Goal: Task Accomplishment & Management: Complete application form

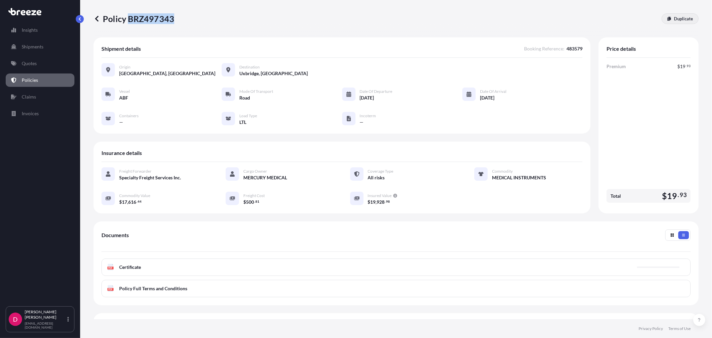
click at [674, 19] on p "Duplicate" at bounding box center [683, 18] width 19 height 7
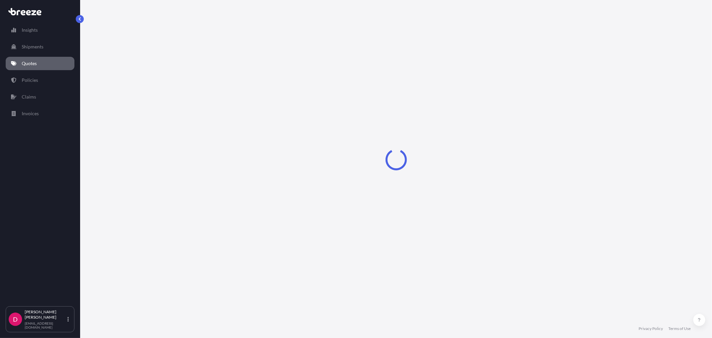
select select "Road"
select select "1"
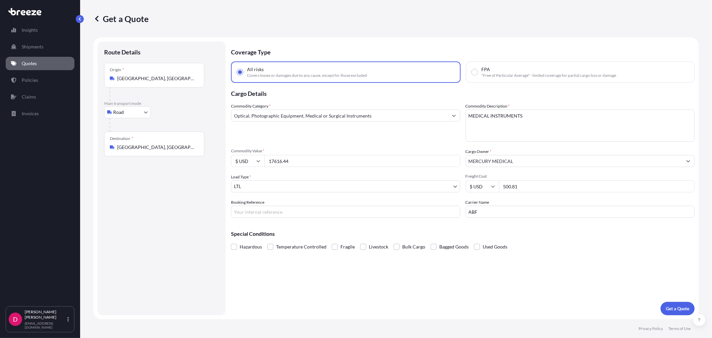
click at [184, 144] on div "Destination * [GEOGRAPHIC_DATA], [GEOGRAPHIC_DATA]" at bounding box center [154, 144] width 100 height 25
click at [184, 144] on input "[GEOGRAPHIC_DATA], [GEOGRAPHIC_DATA] 01569, [GEOGRAPHIC_DATA]" at bounding box center [156, 147] width 79 height 7
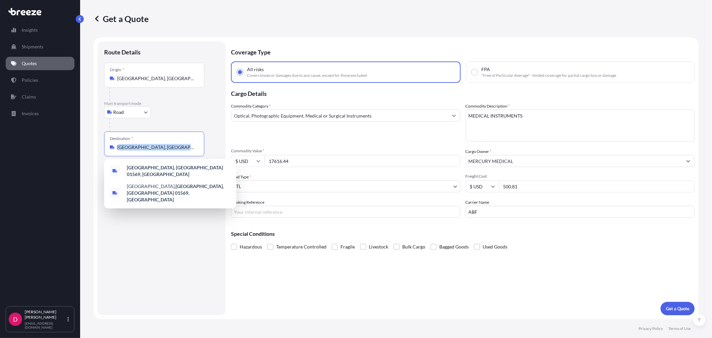
click at [184, 144] on div "Destination * [GEOGRAPHIC_DATA], [GEOGRAPHIC_DATA]" at bounding box center [154, 144] width 100 height 25
click at [184, 144] on input "[GEOGRAPHIC_DATA], [GEOGRAPHIC_DATA] 01569, [GEOGRAPHIC_DATA]" at bounding box center [156, 147] width 79 height 7
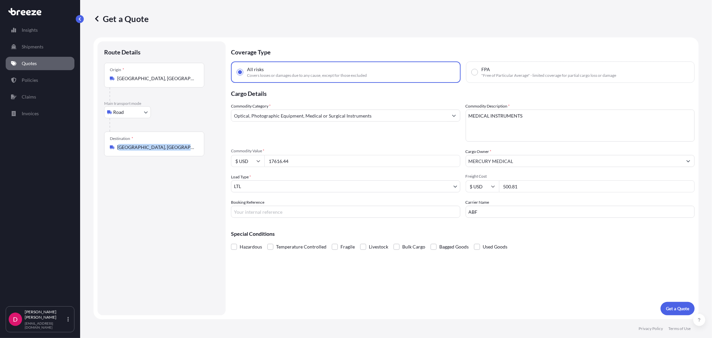
click at [184, 144] on div "Destination * [GEOGRAPHIC_DATA], [GEOGRAPHIC_DATA]" at bounding box center [154, 144] width 100 height 25
click at [184, 144] on input "[GEOGRAPHIC_DATA], [GEOGRAPHIC_DATA] 01569, [GEOGRAPHIC_DATA]" at bounding box center [156, 147] width 79 height 7
click at [184, 143] on div "Destination * [GEOGRAPHIC_DATA], [GEOGRAPHIC_DATA]" at bounding box center [154, 144] width 100 height 25
click at [184, 144] on input "[GEOGRAPHIC_DATA], [GEOGRAPHIC_DATA] 01569, [GEOGRAPHIC_DATA]" at bounding box center [156, 147] width 79 height 7
click at [184, 143] on div "Destination * [GEOGRAPHIC_DATA], [GEOGRAPHIC_DATA]" at bounding box center [154, 144] width 100 height 25
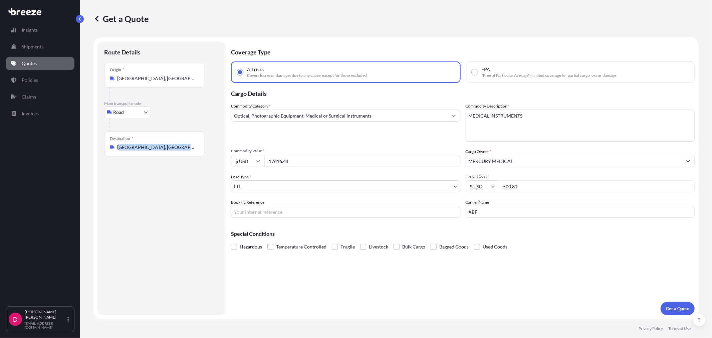
click at [184, 144] on input "[GEOGRAPHIC_DATA], [GEOGRAPHIC_DATA] 01569, [GEOGRAPHIC_DATA]" at bounding box center [156, 147] width 79 height 7
click at [153, 146] on input "[GEOGRAPHIC_DATA], [GEOGRAPHIC_DATA] 01569, [GEOGRAPHIC_DATA]" at bounding box center [156, 147] width 79 height 7
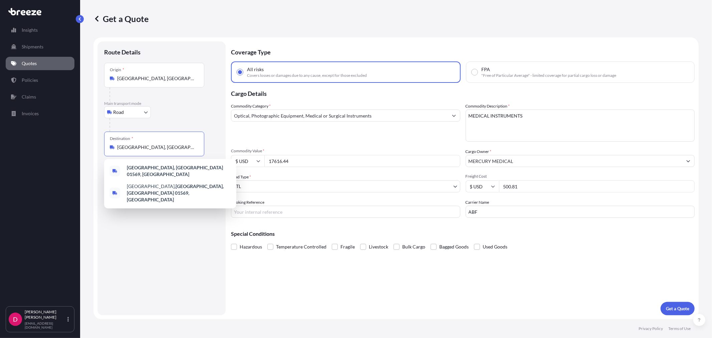
click at [153, 146] on input "[GEOGRAPHIC_DATA], [GEOGRAPHIC_DATA] 01569, [GEOGRAPHIC_DATA]" at bounding box center [156, 147] width 79 height 7
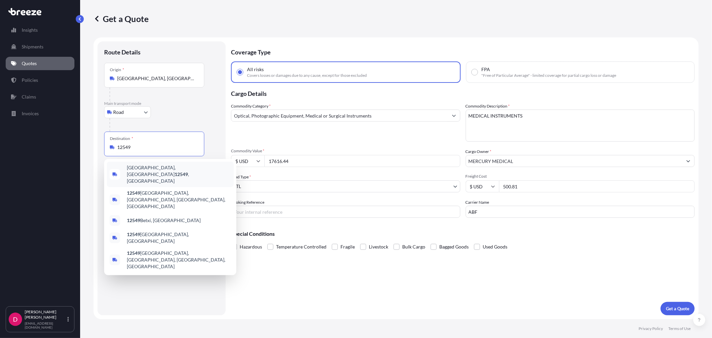
click at [154, 172] on span "[GEOGRAPHIC_DATA], [GEOGRAPHIC_DATA] 12549 , [GEOGRAPHIC_DATA]" at bounding box center [179, 174] width 104 height 20
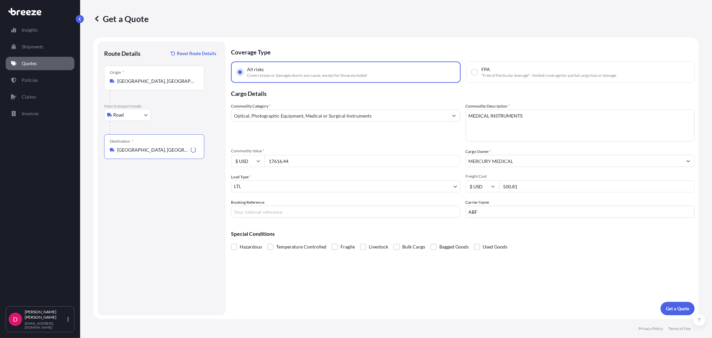
type input "[GEOGRAPHIC_DATA], [GEOGRAPHIC_DATA] 12549, [GEOGRAPHIC_DATA]"
click at [282, 163] on input "17616.44" at bounding box center [362, 161] width 196 height 12
click at [282, 162] on input "17616.44" at bounding box center [362, 161] width 196 height 12
paste input "8767.28"
type input "8767.28"
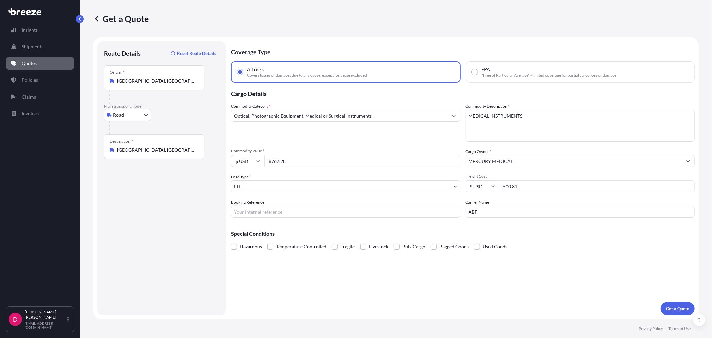
drag, startPoint x: 526, startPoint y: 184, endPoint x: 467, endPoint y: 194, distance: 59.8
click at [467, 194] on div "Commodity Category * Optical, Photographic Equipment, Medical or Surgical Instr…" at bounding box center [463, 160] width 464 height 115
type input "429.46"
click at [301, 212] on input "Booking Reference" at bounding box center [345, 212] width 229 height 12
paste input "483615"
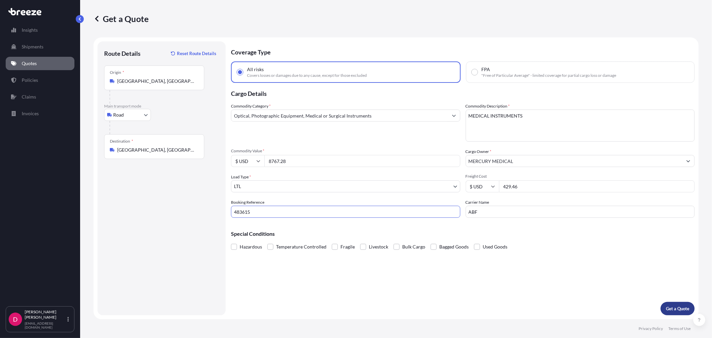
type input "483615"
click at [689, 308] on p "Get a Quote" at bounding box center [677, 308] width 23 height 7
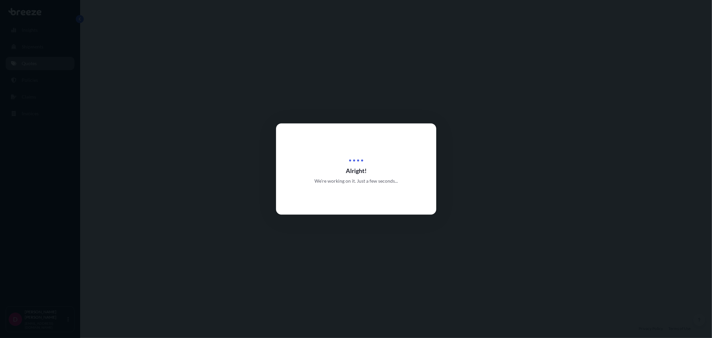
select select "Road"
select select "1"
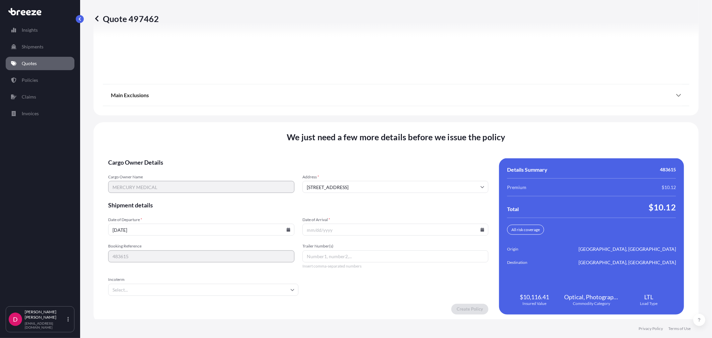
scroll to position [826, 0]
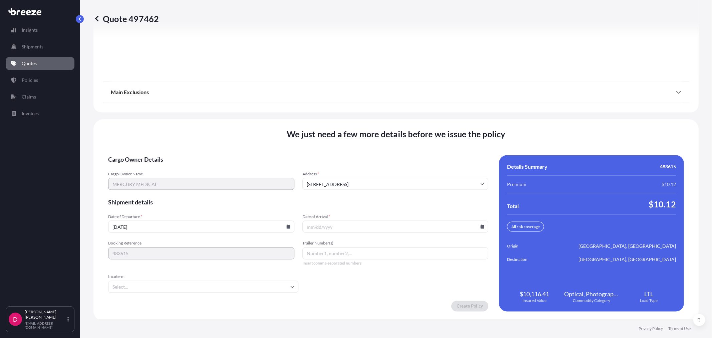
click at [364, 224] on input "Date of Arrival *" at bounding box center [395, 227] width 186 height 12
click at [286, 226] on icon at bounding box center [288, 227] width 4 height 4
click at [214, 176] on button "22" at bounding box center [216, 178] width 11 height 11
type input "[DATE]"
click at [481, 225] on icon at bounding box center [483, 227] width 4 height 4
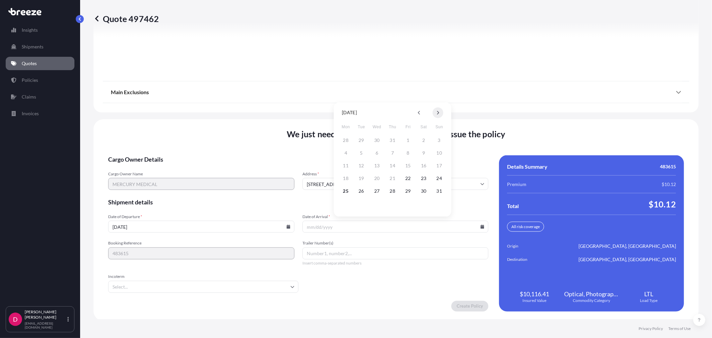
click at [436, 109] on button at bounding box center [438, 112] width 11 height 11
click at [375, 139] on button "3" at bounding box center [377, 140] width 11 height 11
type input "[DATE]"
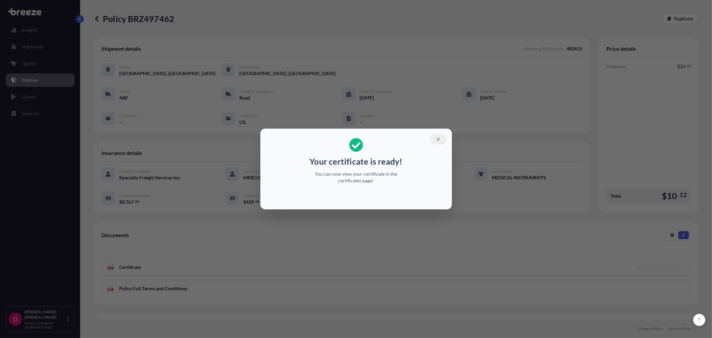
click at [435, 140] on button "button" at bounding box center [438, 139] width 17 height 11
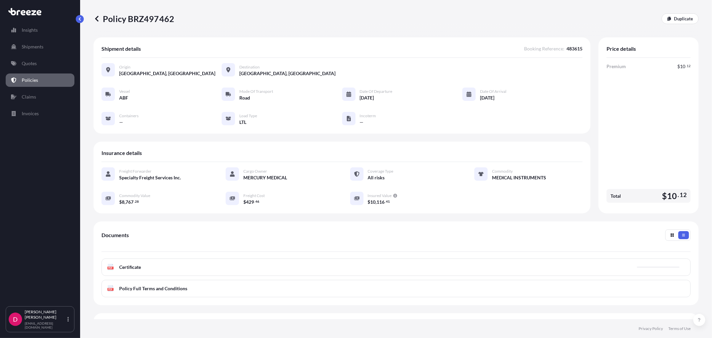
click at [147, 17] on p "Policy BRZ497462" at bounding box center [133, 18] width 81 height 11
copy p "BRZ497462"
click at [678, 19] on p "Duplicate" at bounding box center [683, 18] width 19 height 7
select select "Road"
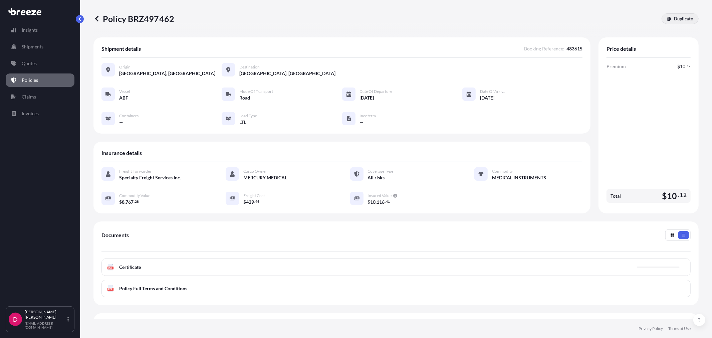
select select "1"
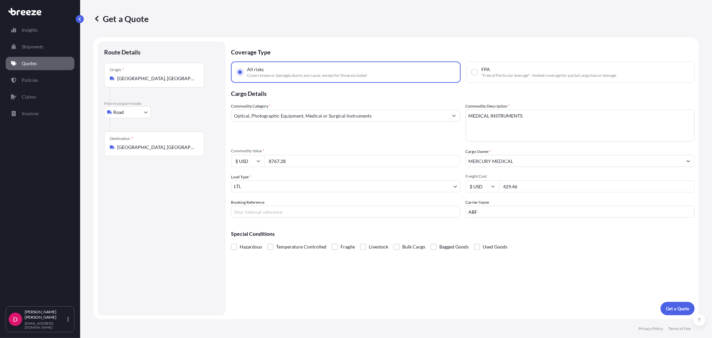
click at [166, 145] on input "[GEOGRAPHIC_DATA], [GEOGRAPHIC_DATA] 12549, [GEOGRAPHIC_DATA]" at bounding box center [156, 147] width 79 height 7
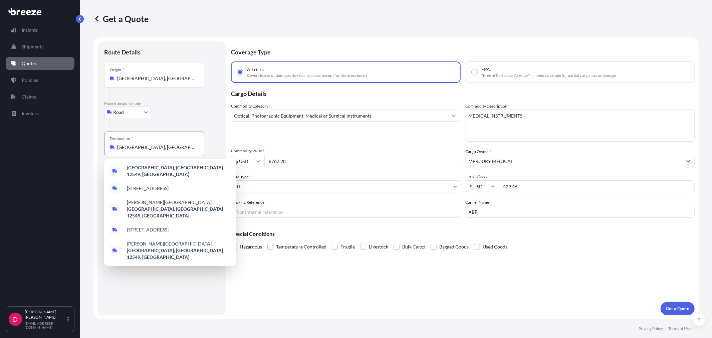
click at [166, 145] on input "[GEOGRAPHIC_DATA], [GEOGRAPHIC_DATA] 12549, [GEOGRAPHIC_DATA]" at bounding box center [156, 147] width 79 height 7
click at [325, 158] on input "8767.28" at bounding box center [362, 161] width 196 height 12
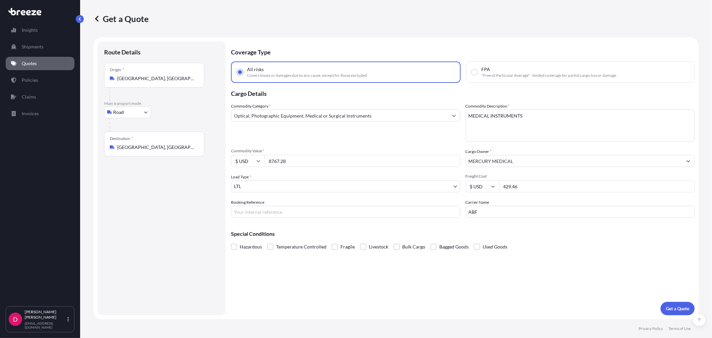
click at [325, 158] on input "8767.28" at bounding box center [362, 161] width 196 height 12
paste input "15678.01"
type input "15678.01"
drag, startPoint x: 531, startPoint y: 186, endPoint x: 489, endPoint y: 185, distance: 41.8
click at [489, 185] on div "$ USD 429.46" at bounding box center [580, 186] width 229 height 12
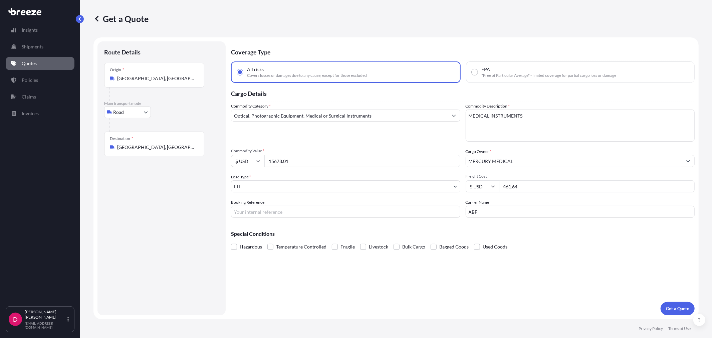
type input "461.64"
click at [258, 209] on input "Booking Reference" at bounding box center [345, 212] width 229 height 12
paste input "483747"
type input "483747"
click at [672, 310] on p "Get a Quote" at bounding box center [677, 308] width 23 height 7
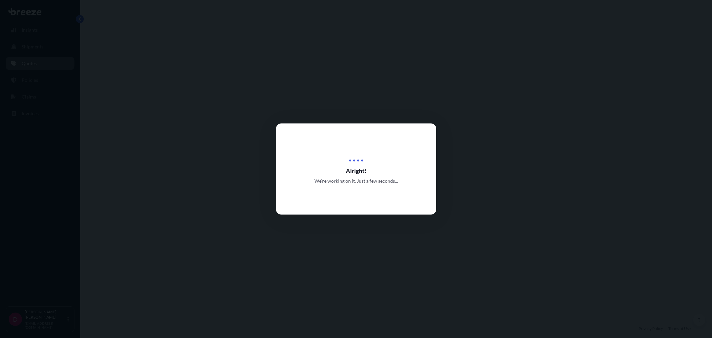
select select "Road"
select select "1"
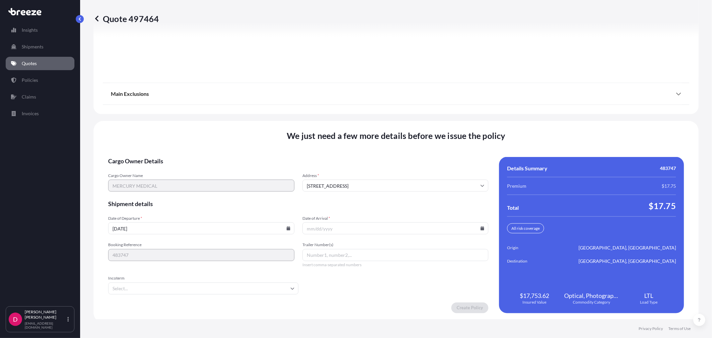
scroll to position [826, 0]
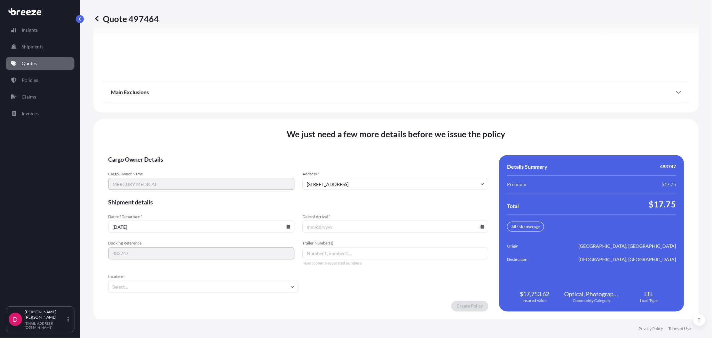
click at [481, 225] on icon at bounding box center [483, 227] width 4 height 4
click at [404, 193] on button "29" at bounding box center [408, 191] width 11 height 11
click at [481, 225] on icon at bounding box center [483, 227] width 4 height 4
click at [440, 113] on button at bounding box center [438, 112] width 11 height 11
click at [378, 142] on button "3" at bounding box center [377, 140] width 11 height 11
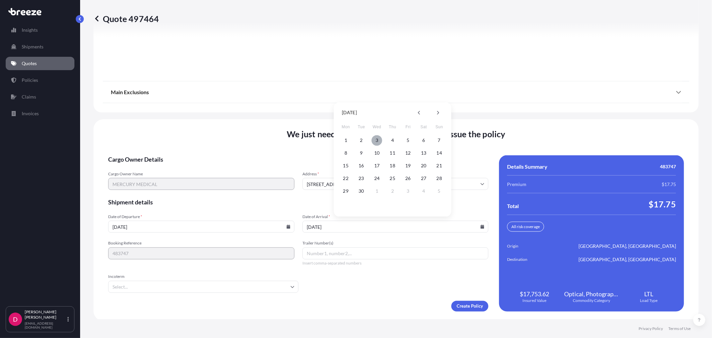
type input "[DATE]"
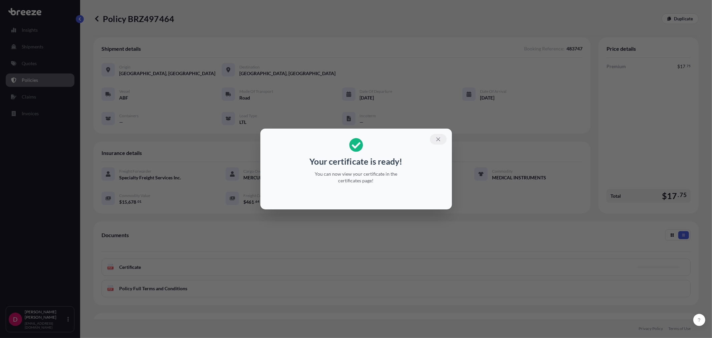
click at [440, 138] on icon "button" at bounding box center [438, 139] width 6 height 6
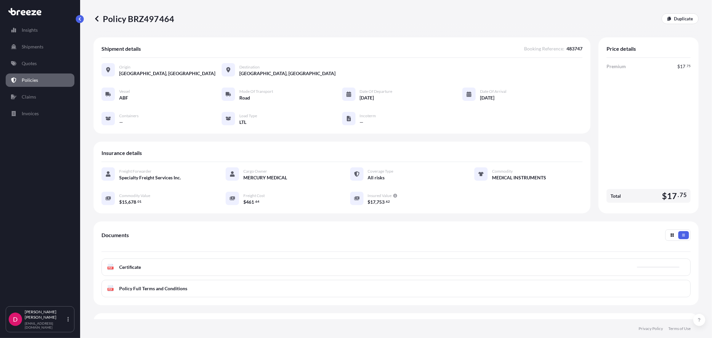
click at [147, 20] on p "Policy BRZ497464" at bounding box center [133, 18] width 81 height 11
click at [147, 19] on p "Policy BRZ497464" at bounding box center [133, 18] width 81 height 11
copy p "BRZ497464"
